Goal: Task Accomplishment & Management: Complete application form

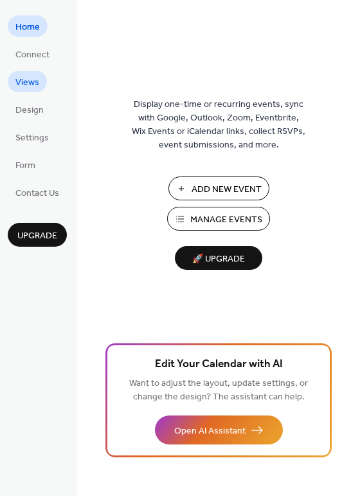
click at [34, 82] on span "Views" at bounding box center [27, 83] width 24 height 14
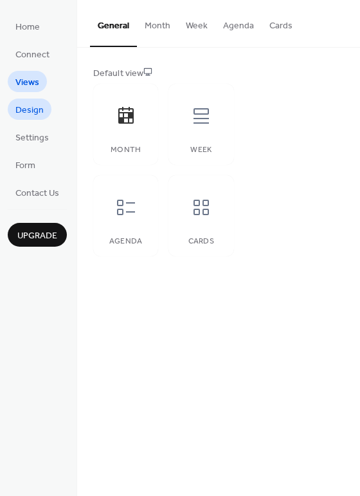
click at [39, 112] on span "Design" at bounding box center [29, 111] width 28 height 14
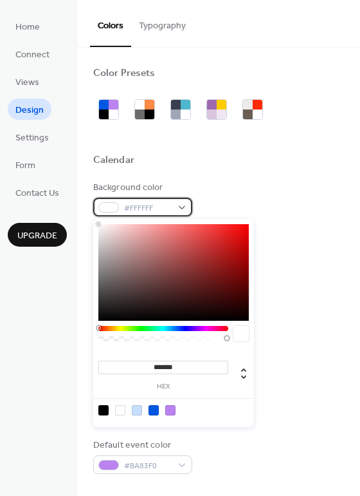
click at [186, 207] on div "#FFFFFF" at bounding box center [142, 207] width 99 height 19
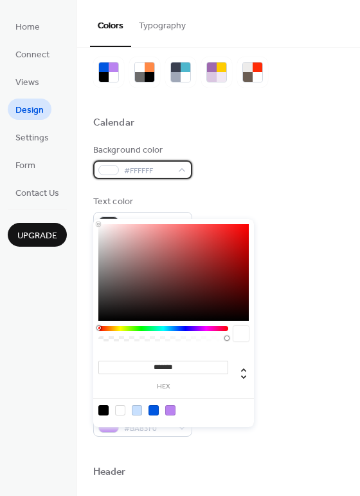
scroll to position [129, 0]
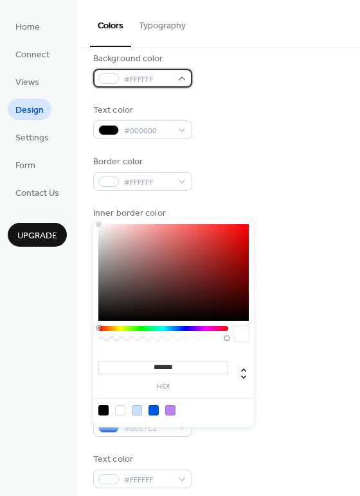
click at [109, 80] on div at bounding box center [108, 78] width 21 height 10
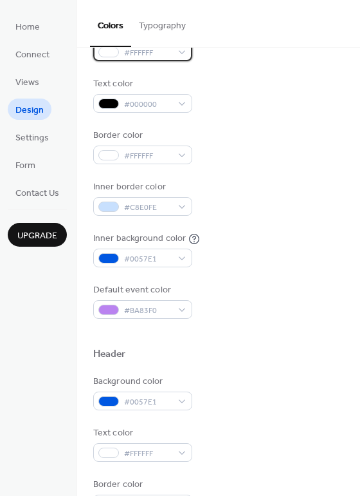
scroll to position [193, 0]
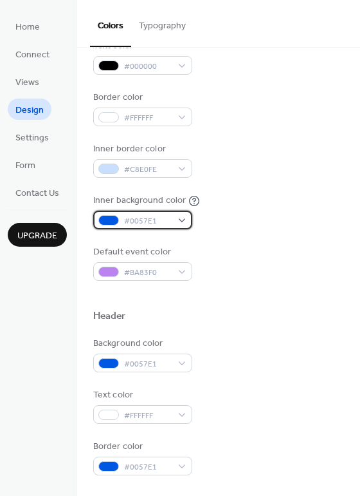
click at [186, 217] on div "#0057E1" at bounding box center [142, 219] width 99 height 19
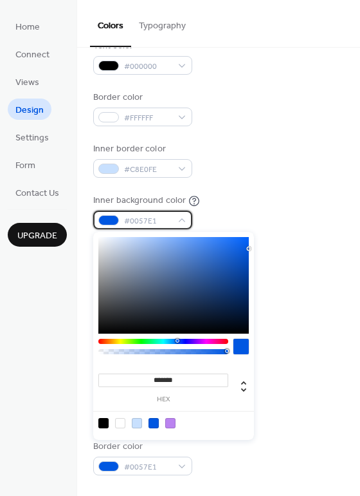
scroll to position [257, 0]
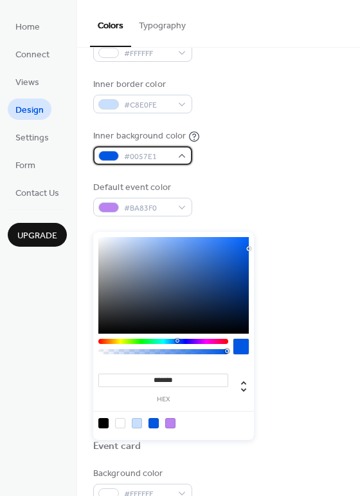
click at [165, 156] on span "#0057E1" at bounding box center [148, 157] width 48 height 14
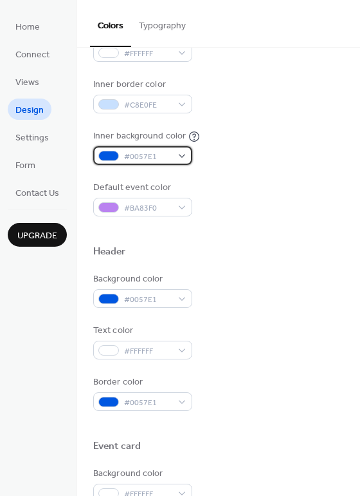
click at [183, 157] on div "#0057E1" at bounding box center [142, 155] width 99 height 19
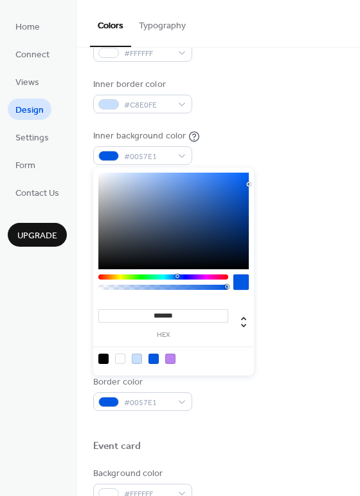
click at [103, 177] on div at bounding box center [173, 221] width 151 height 97
type input "*******"
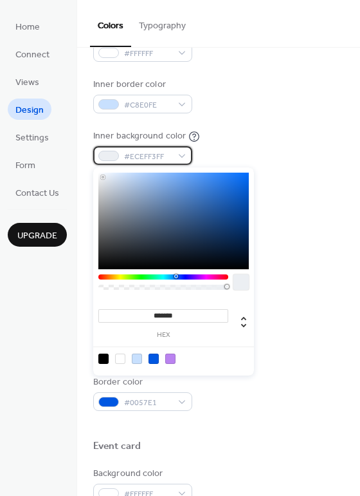
click at [115, 157] on div at bounding box center [108, 156] width 21 height 10
click at [261, 151] on div "Inner background color #ECEFF3FF" at bounding box center [218, 146] width 251 height 35
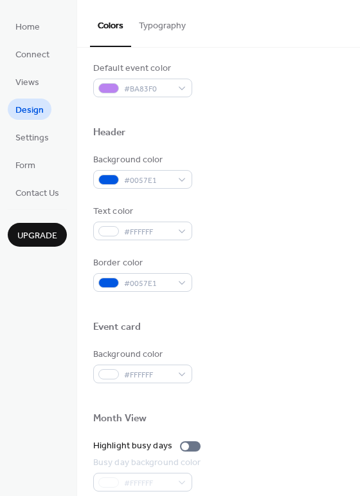
scroll to position [386, 0]
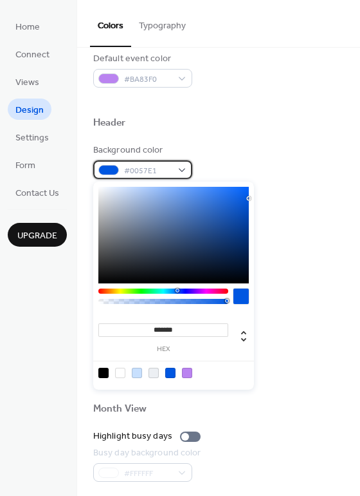
click at [183, 172] on div "#0057E1" at bounding box center [142, 169] width 99 height 19
click at [109, 193] on div at bounding box center [173, 235] width 151 height 97
type input "*******"
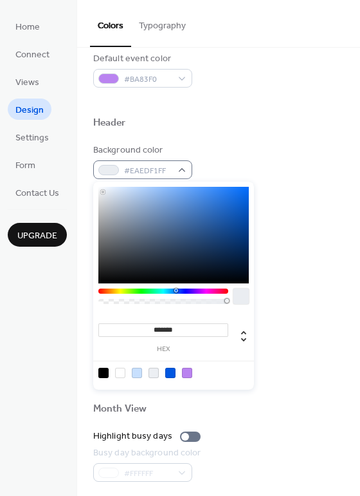
drag, startPoint x: 108, startPoint y: 192, endPoint x: 108, endPoint y: 164, distance: 28.3
click at [104, 193] on div at bounding box center [173, 235] width 151 height 97
click at [108, 192] on div at bounding box center [173, 235] width 151 height 97
click at [108, 164] on div "#EAEDF1FF" at bounding box center [142, 169] width 99 height 19
click at [121, 169] on div "#EAEDF1FF" at bounding box center [142, 169] width 99 height 19
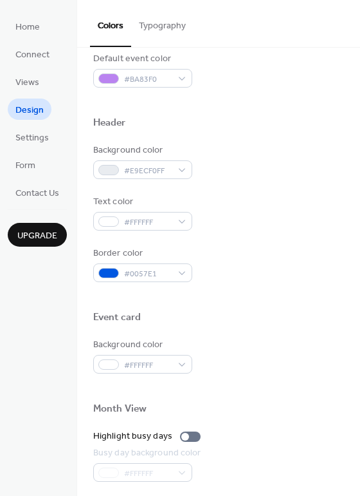
click at [215, 174] on div "Background color #E9ECF0FF" at bounding box center [218, 161] width 251 height 35
click at [110, 171] on div at bounding box center [108, 170] width 21 height 10
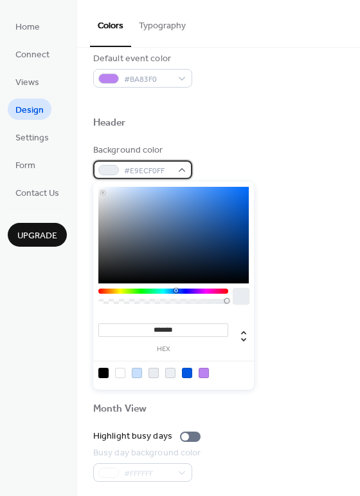
click at [180, 175] on div "#E9ECF0FF" at bounding box center [142, 169] width 99 height 19
drag, startPoint x: 180, startPoint y: 175, endPoint x: 260, endPoint y: 203, distance: 84.5
click at [223, 156] on div "Background color #E9ECF0FF" at bounding box center [218, 161] width 251 height 35
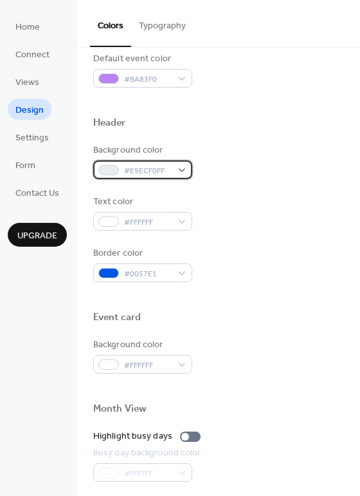
click at [180, 174] on div "#E9ECF0FF" at bounding box center [142, 169] width 99 height 19
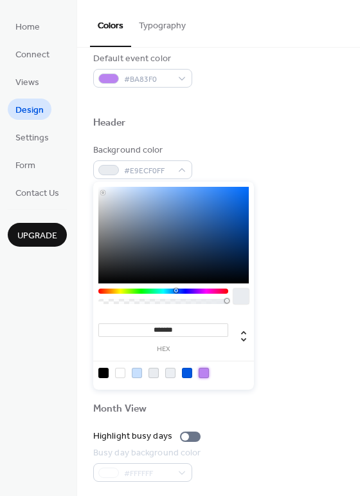
click at [206, 373] on div at bounding box center [204, 373] width 10 height 10
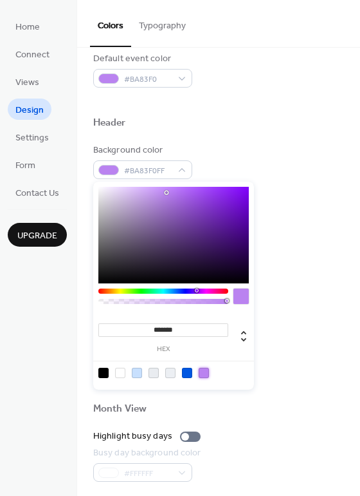
type input "***"
click at [147, 299] on div at bounding box center [163, 301] width 126 height 5
type input "**********"
click at [145, 303] on div at bounding box center [163, 301] width 126 height 5
click at [241, 292] on div at bounding box center [241, 295] width 15 height 15
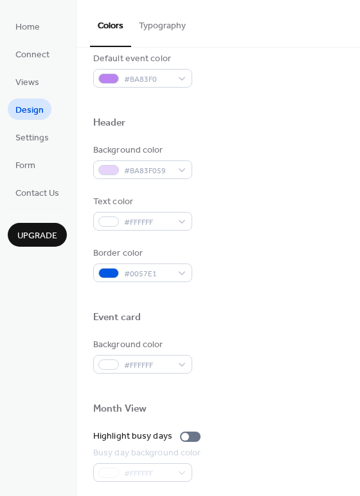
click at [269, 368] on div "Background color #FFFFFF" at bounding box center [218, 355] width 251 height 35
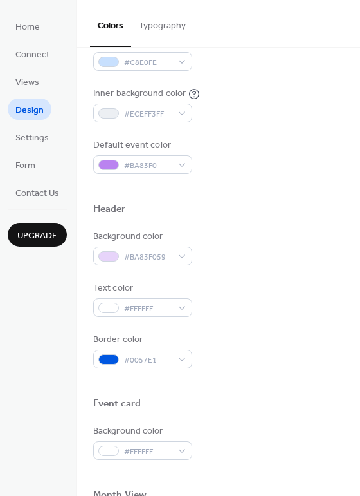
scroll to position [257, 0]
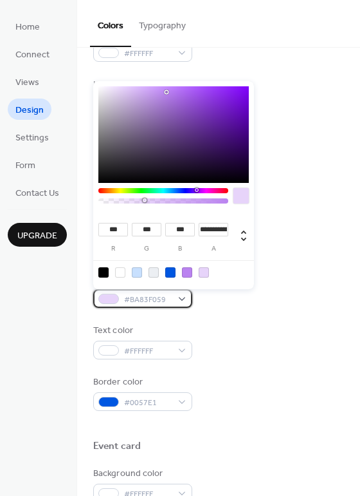
click at [179, 299] on div "#BA83F059" at bounding box center [142, 298] width 99 height 19
click at [205, 275] on div at bounding box center [204, 272] width 10 height 10
click at [190, 275] on div at bounding box center [187, 272] width 10 height 10
type input "*"
click at [158, 296] on span "#BA83F0FF" at bounding box center [148, 300] width 48 height 14
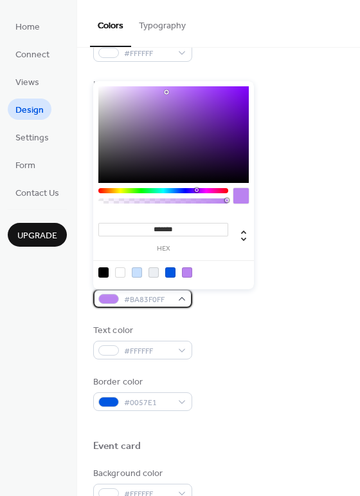
click at [183, 303] on div "#BA83F0FF" at bounding box center [142, 298] width 99 height 19
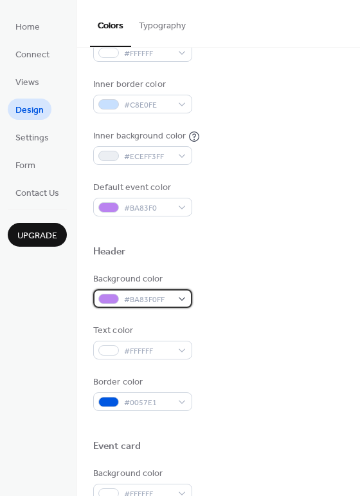
click at [183, 303] on div "#BA83F0FF" at bounding box center [142, 298] width 99 height 19
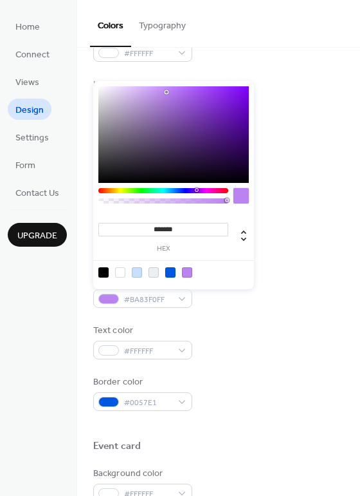
click at [122, 274] on div at bounding box center [120, 272] width 10 height 10
type input "*******"
click at [299, 328] on div "Text color #FFFFFF" at bounding box center [218, 341] width 251 height 35
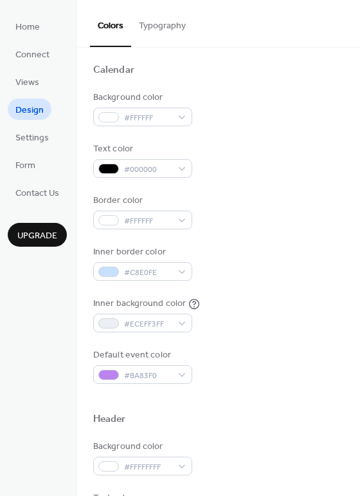
scroll to position [64, 0]
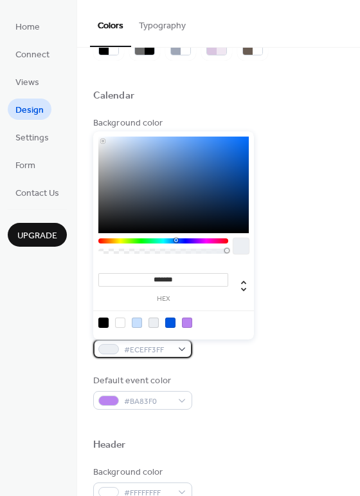
click at [185, 348] on div "#ECEFF3FF" at bounding box center [142, 348] width 99 height 19
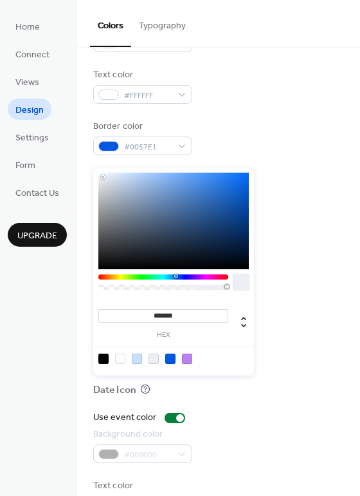
scroll to position [422, 0]
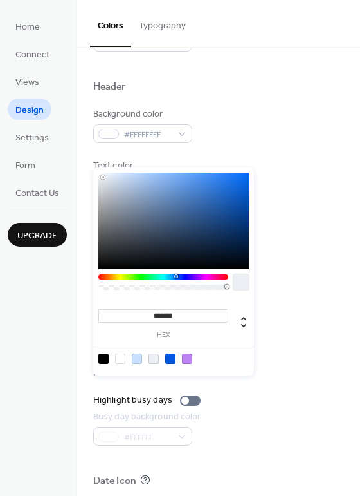
type input "*******"
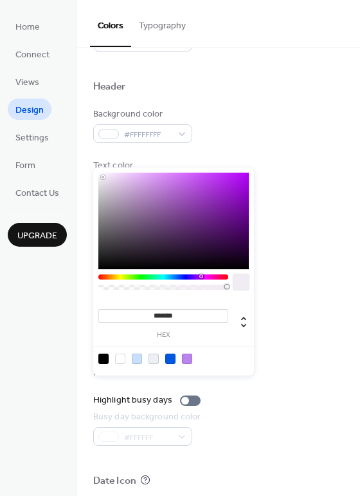
click at [201, 274] on body "Home Connect Views Design Settings Form Contact Us Upgrade Design Upgrade Color…" at bounding box center [180, 248] width 360 height 496
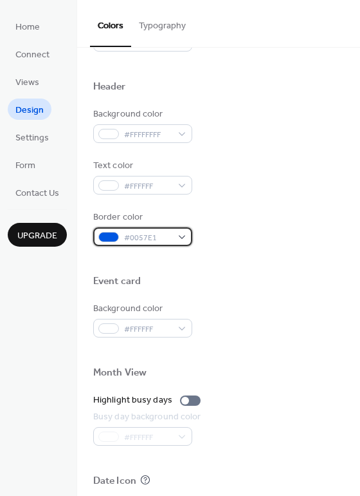
click at [178, 238] on div "#0057E1" at bounding box center [142, 236] width 99 height 19
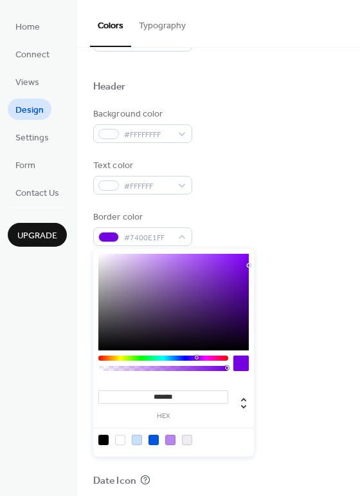
drag, startPoint x: 175, startPoint y: 355, endPoint x: 196, endPoint y: 355, distance: 21.3
click at [196, 355] on div "******* hex" at bounding box center [173, 352] width 161 height 208
drag, startPoint x: 227, startPoint y: 365, endPoint x: 138, endPoint y: 367, distance: 88.9
click at [138, 367] on div at bounding box center [163, 366] width 130 height 22
type input "***"
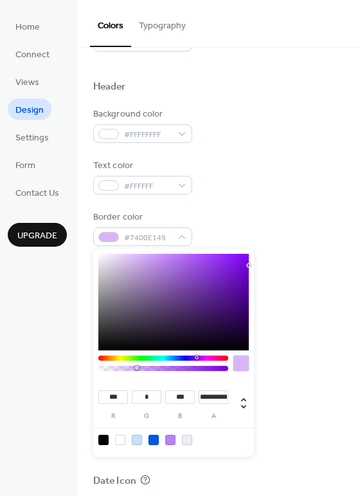
click at [137, 369] on div at bounding box center [163, 368] width 126 height 5
click at [136, 369] on div at bounding box center [137, 368] width 4 height 4
type input "**********"
drag, startPoint x: 136, startPoint y: 368, endPoint x: 120, endPoint y: 368, distance: 16.7
click at [120, 368] on div at bounding box center [120, 368] width 4 height 4
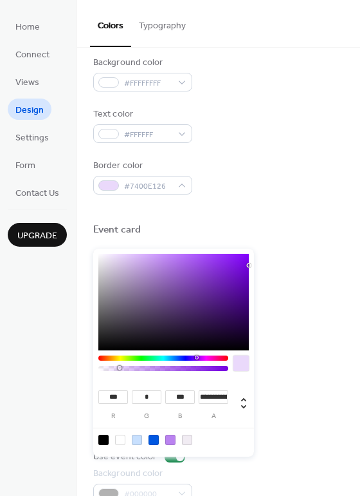
scroll to position [551, 0]
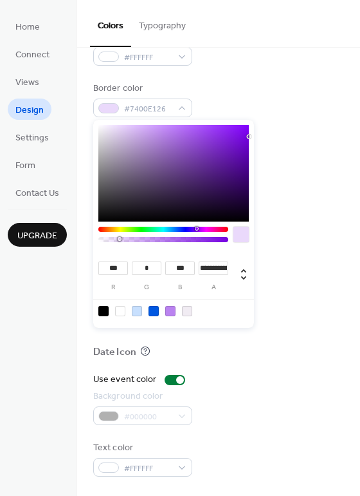
click at [242, 231] on div at bounding box center [241, 234] width 15 height 15
click at [241, 236] on div at bounding box center [241, 234] width 15 height 15
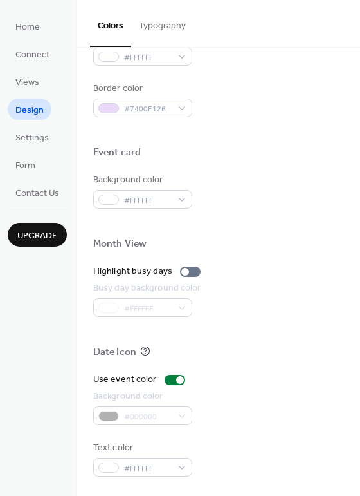
click at [288, 243] on div "Month View" at bounding box center [218, 246] width 251 height 17
click at [180, 194] on div "#FFFFFF" at bounding box center [142, 199] width 99 height 19
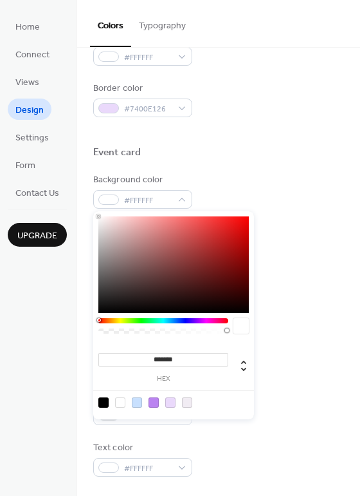
drag, startPoint x: 228, startPoint y: 328, endPoint x: 110, endPoint y: 329, distance: 117.8
click at [110, 329] on div at bounding box center [163, 329] width 130 height 22
type input "***"
type input "*"
drag, startPoint x: 227, startPoint y: 331, endPoint x: 104, endPoint y: 346, distance: 123.3
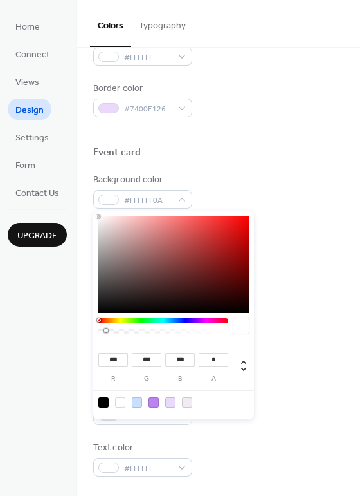
click at [99, 342] on div "*** r *** g *** b * a" at bounding box center [173, 315] width 161 height 208
click at [176, 405] on div at bounding box center [173, 402] width 163 height 24
click at [169, 405] on div at bounding box center [170, 402] width 10 height 10
type input "***"
type input "*"
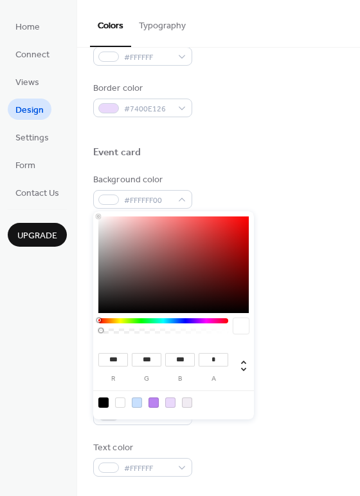
type input "***"
type input "**********"
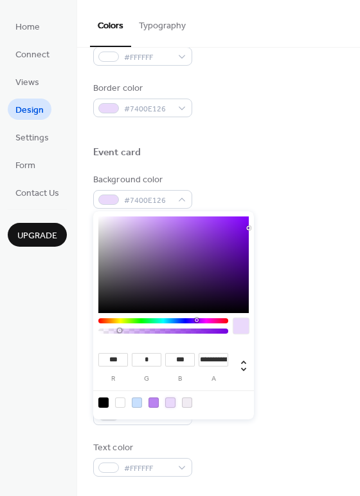
click at [170, 405] on div at bounding box center [170, 402] width 10 height 10
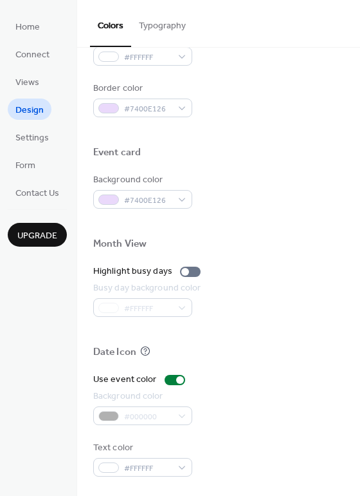
click at [284, 422] on div "Background color #000000" at bounding box center [218, 406] width 251 height 35
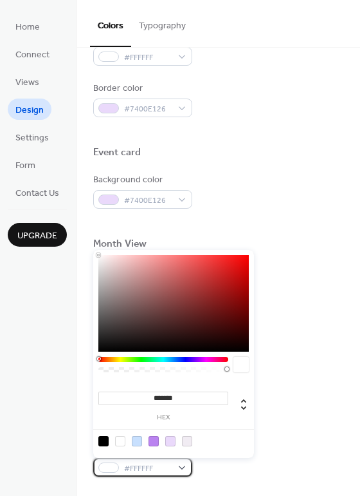
click at [185, 469] on div "#FFFFFF" at bounding box center [142, 467] width 99 height 19
click at [104, 444] on div at bounding box center [103, 441] width 10 height 10
type input "*******"
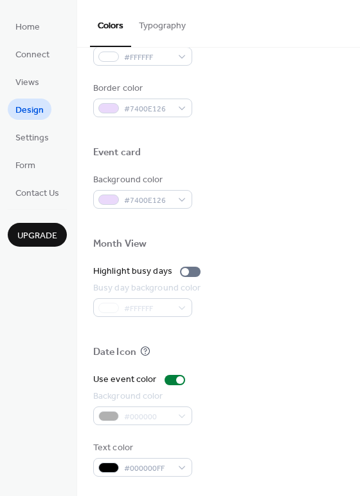
click at [335, 367] on div at bounding box center [218, 367] width 251 height 10
click at [303, 291] on div "Busy day background color #FFFFFF" at bounding box center [218, 298] width 251 height 35
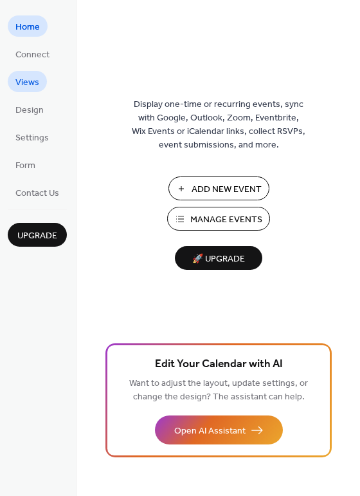
click at [30, 84] on span "Views" at bounding box center [27, 83] width 24 height 14
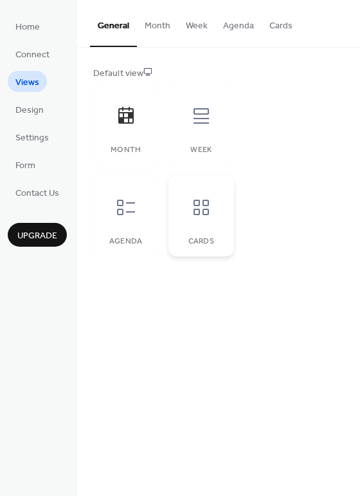
click at [199, 209] on icon at bounding box center [201, 207] width 15 height 15
click at [207, 125] on icon at bounding box center [201, 116] width 21 height 21
click at [127, 135] on div at bounding box center [126, 116] width 39 height 39
click at [36, 138] on span "Settings" at bounding box center [31, 138] width 33 height 14
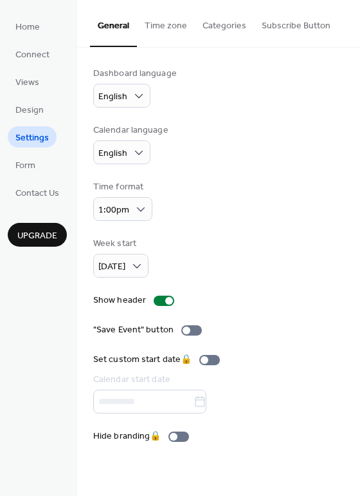
click at [250, 272] on div "Week start [DATE]" at bounding box center [218, 257] width 251 height 41
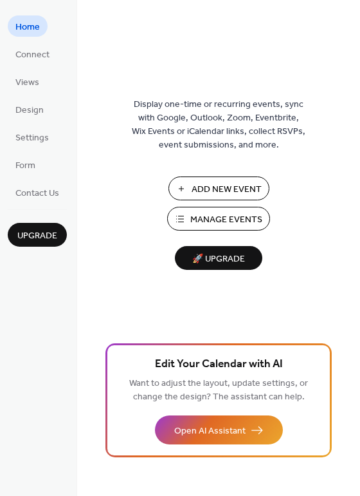
click at [237, 214] on span "Manage Events" at bounding box center [227, 220] width 72 height 14
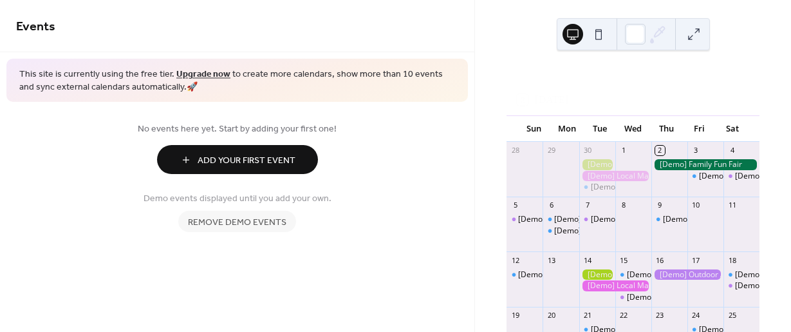
click at [263, 225] on span "Remove demo events" at bounding box center [237, 223] width 98 height 14
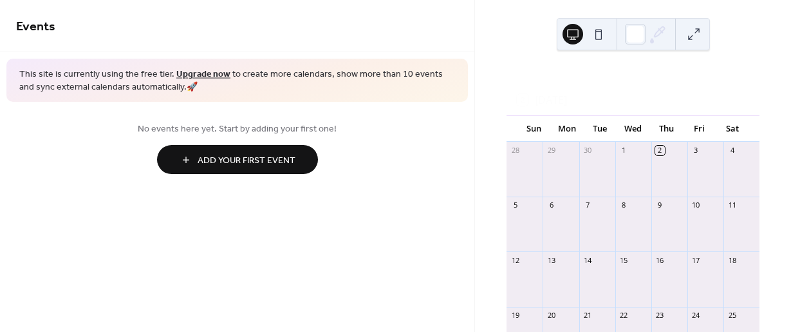
click at [225, 160] on span "Add Your First Event" at bounding box center [247, 161] width 98 height 14
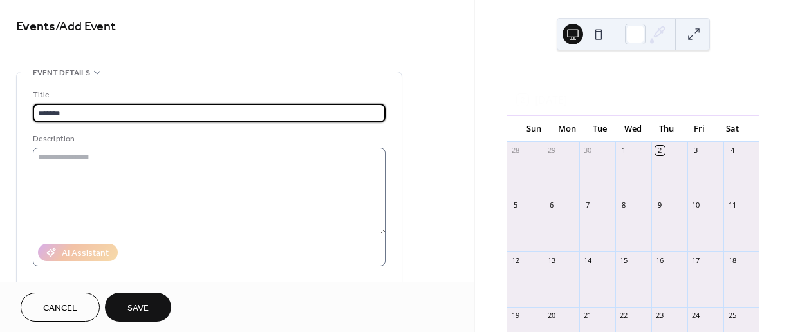
type input "*******"
click at [98, 193] on textarea at bounding box center [209, 190] width 353 height 86
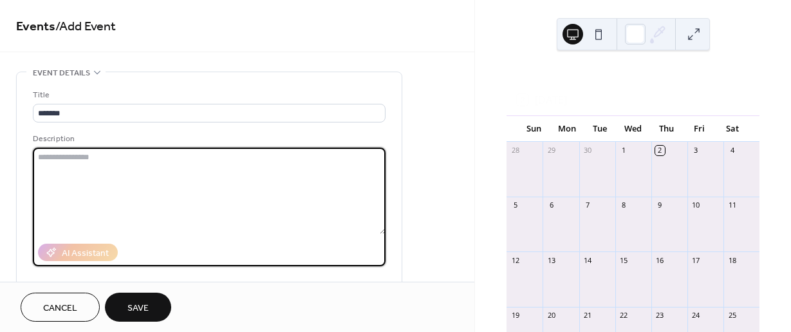
click at [289, 203] on textarea at bounding box center [209, 190] width 353 height 86
type textarea "*******"
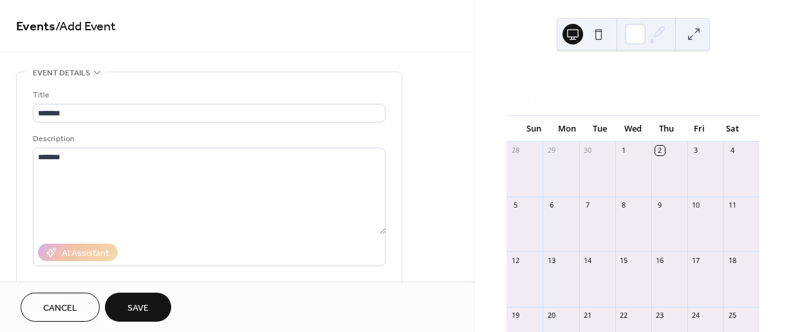
click at [124, 312] on button "Save" at bounding box center [138, 306] width 66 height 29
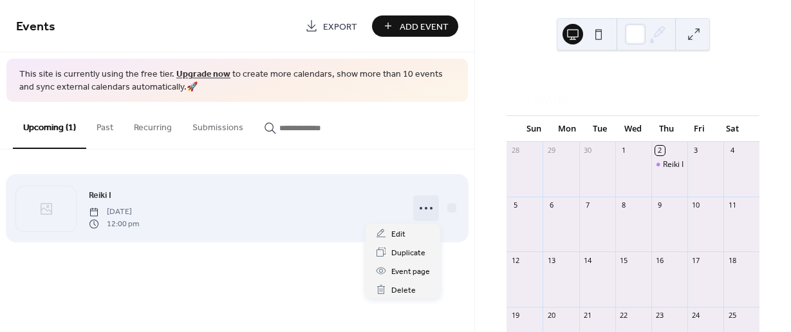
click at [419, 209] on icon at bounding box center [426, 208] width 21 height 21
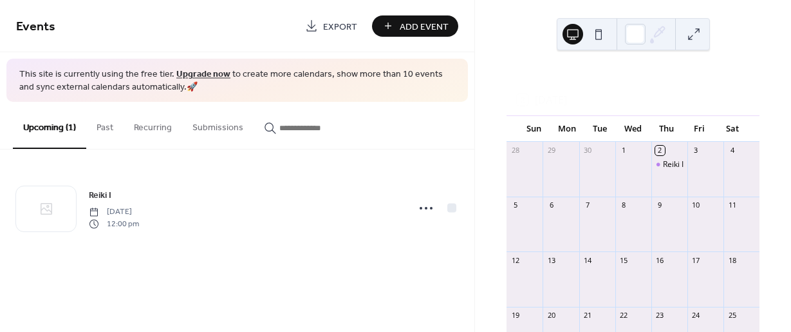
click at [555, 99] on div "2 Today" at bounding box center [633, 99] width 253 height 31
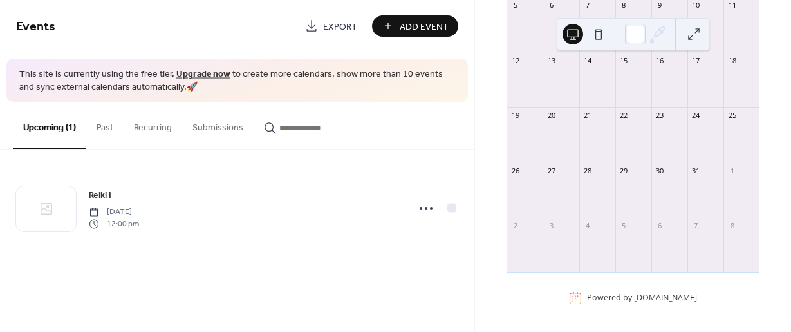
scroll to position [207, 0]
